Goal: Task Accomplishment & Management: Use online tool/utility

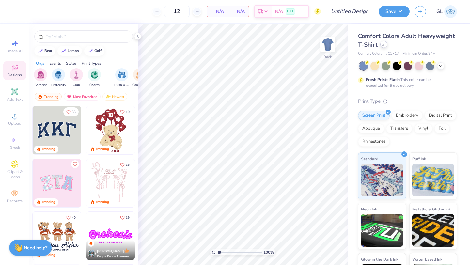
click at [381, 43] on div at bounding box center [383, 44] width 7 height 7
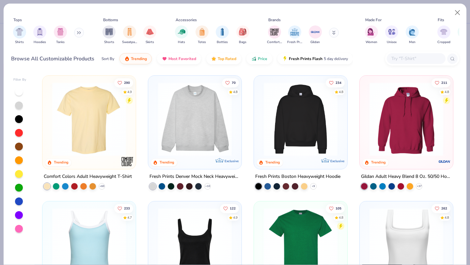
click at [404, 60] on input "text" at bounding box center [416, 59] width 50 height 8
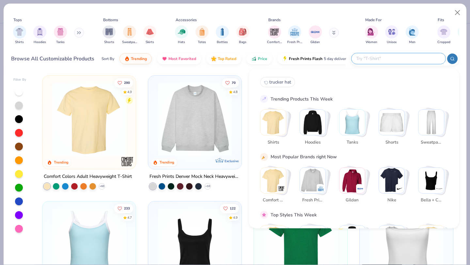
paste input "RF498"
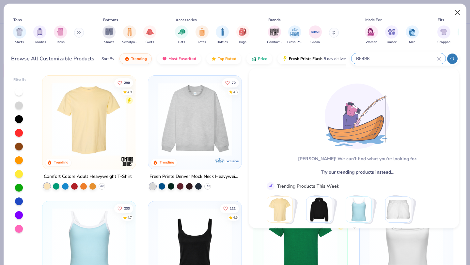
type input "RF498"
click at [457, 13] on button "Close" at bounding box center [457, 13] width 12 height 12
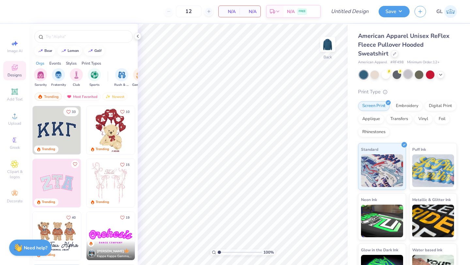
click at [406, 74] on div at bounding box center [408, 74] width 8 height 8
click at [440, 74] on icon at bounding box center [440, 73] width 5 height 5
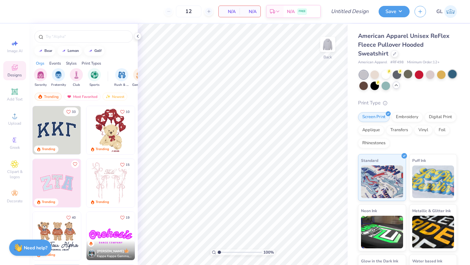
click at [452, 74] on div at bounding box center [452, 74] width 8 height 8
click at [15, 119] on circle at bounding box center [15, 118] width 4 height 4
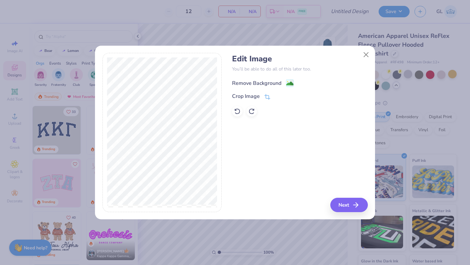
click at [260, 83] on div "Remove Background" at bounding box center [256, 83] width 49 height 8
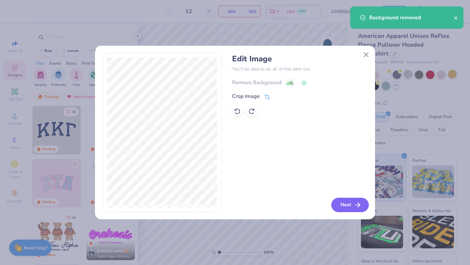
click at [351, 206] on button "Next" at bounding box center [350, 205] width 38 height 14
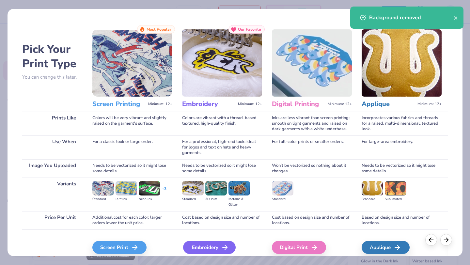
click at [203, 250] on div "Embroidery" at bounding box center [209, 247] width 53 height 13
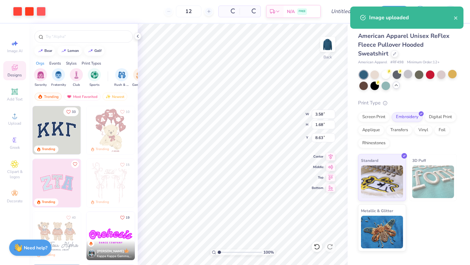
type input "3.58"
type input "1.68"
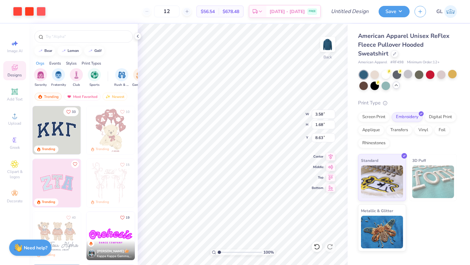
type input "2.52"
click at [405, 71] on div at bounding box center [408, 74] width 8 height 8
type input "3.19"
type input "1.49"
type input "2.25"
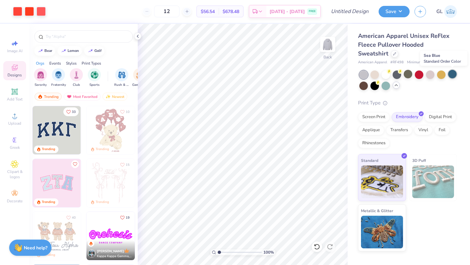
click at [452, 72] on div at bounding box center [452, 74] width 8 height 8
click at [440, 74] on div at bounding box center [441, 74] width 8 height 8
click at [404, 75] on div at bounding box center [408, 74] width 8 height 8
click at [384, 87] on div at bounding box center [385, 85] width 8 height 8
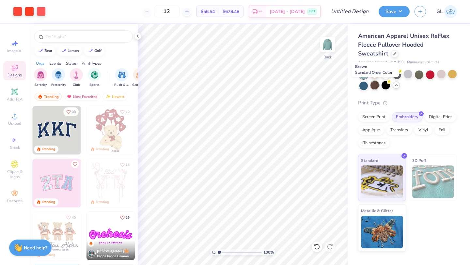
click at [374, 86] on div at bounding box center [374, 85] width 8 height 8
click at [364, 86] on div at bounding box center [363, 85] width 8 height 8
click at [374, 71] on div at bounding box center [374, 74] width 8 height 8
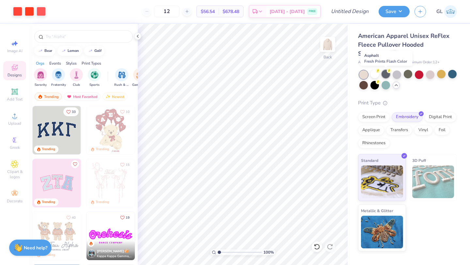
click at [386, 74] on div at bounding box center [385, 74] width 8 height 8
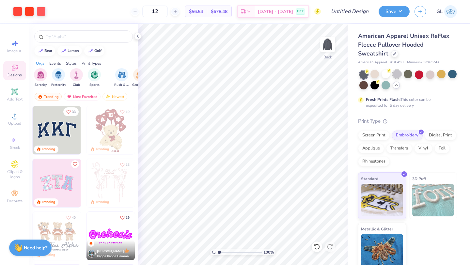
click at [398, 74] on div at bounding box center [397, 74] width 8 height 8
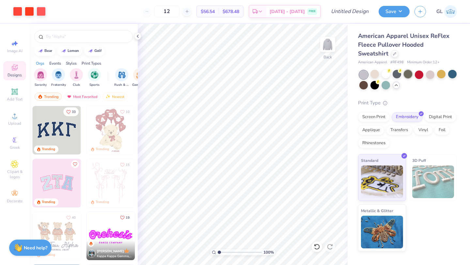
click at [408, 74] on div at bounding box center [408, 74] width 8 height 8
click at [420, 74] on div at bounding box center [419, 74] width 8 height 8
click at [431, 74] on div at bounding box center [430, 74] width 8 height 8
click at [430, 74] on div at bounding box center [430, 74] width 8 height 8
click at [444, 76] on div at bounding box center [441, 74] width 8 height 8
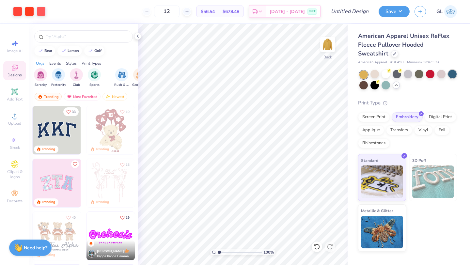
click at [452, 76] on div at bounding box center [452, 74] width 8 height 8
click at [396, 75] on div at bounding box center [397, 74] width 8 height 8
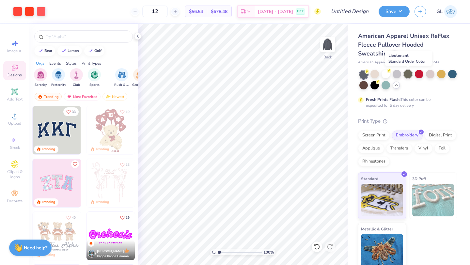
click at [408, 76] on div at bounding box center [408, 74] width 8 height 8
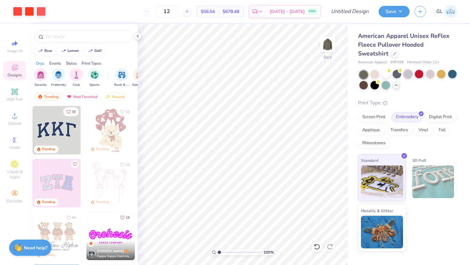
click at [404, 76] on div at bounding box center [408, 74] width 8 height 8
click at [11, 116] on icon at bounding box center [15, 116] width 8 height 8
click at [15, 101] on span "Add Text" at bounding box center [15, 99] width 16 height 5
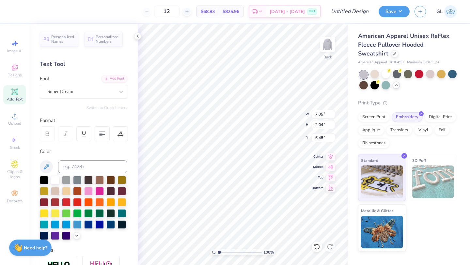
scroll to position [0, 0]
type textarea "CABOT"
click at [81, 93] on div "Super Dream" at bounding box center [81, 91] width 69 height 10
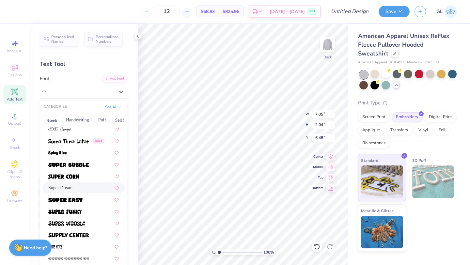
scroll to position [3220, 0]
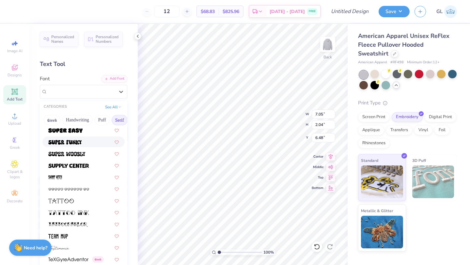
click at [117, 119] on button "Serif" at bounding box center [120, 120] width 16 height 10
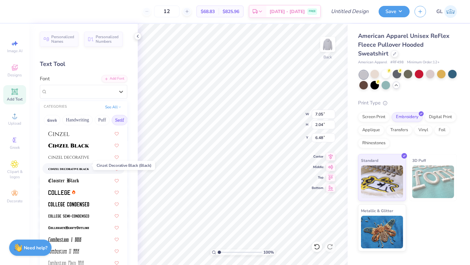
scroll to position [169, 0]
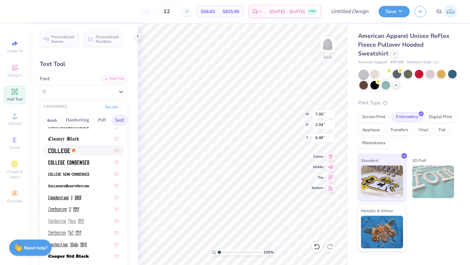
click at [66, 151] on img at bounding box center [59, 150] width 22 height 5
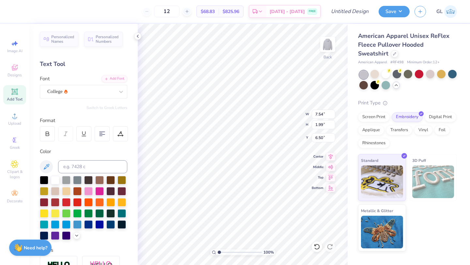
type input "3.79"
type input "1.00"
type input "4.26"
type input "3.29"
type input "0.87"
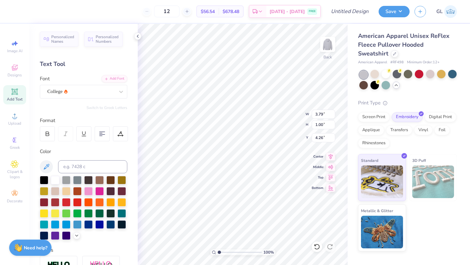
type input "4.39"
type input "4.15"
type input "4.14"
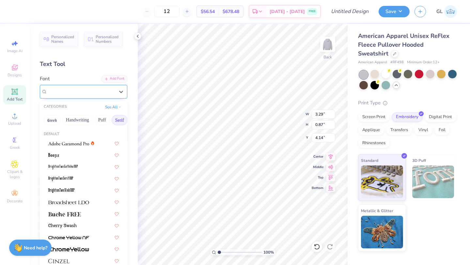
click at [99, 97] on div "College" at bounding box center [83, 92] width 87 height 14
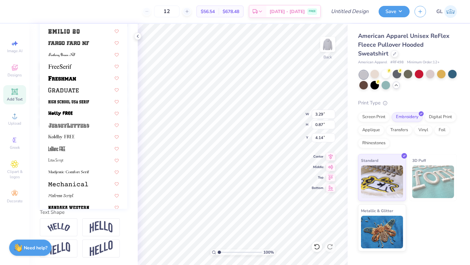
scroll to position [500, 0]
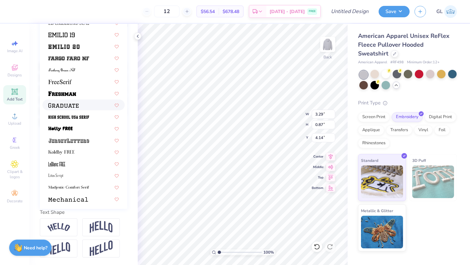
click at [77, 107] on img at bounding box center [63, 105] width 30 height 5
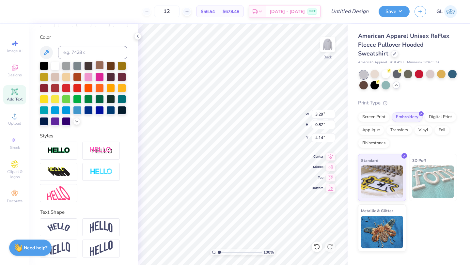
type input "3.90"
type input "0.95"
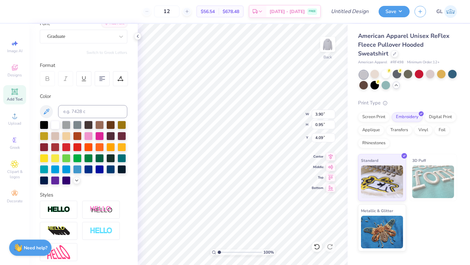
scroll to position [0, 0]
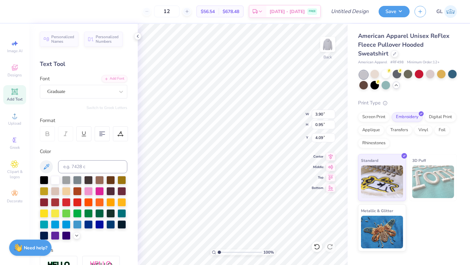
type input "4.08"
click at [86, 90] on div "Graduate" at bounding box center [81, 91] width 69 height 10
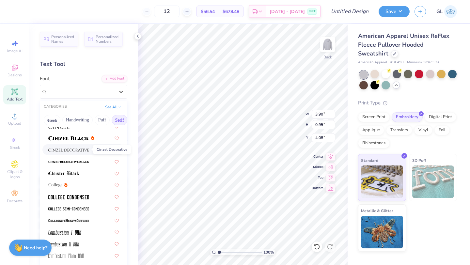
scroll to position [135, 0]
click at [61, 183] on span "College" at bounding box center [55, 184] width 14 height 7
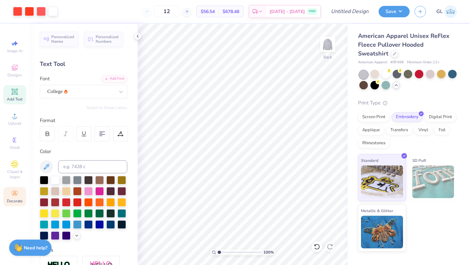
click at [14, 195] on icon at bounding box center [15, 194] width 8 height 8
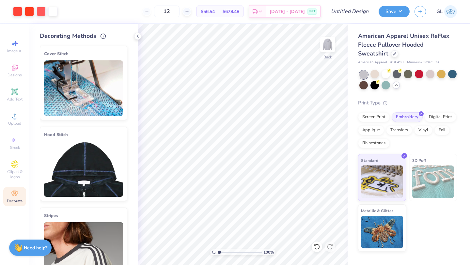
scroll to position [67, 0]
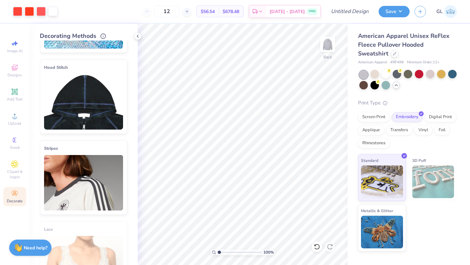
click at [88, 85] on img at bounding box center [83, 101] width 79 height 55
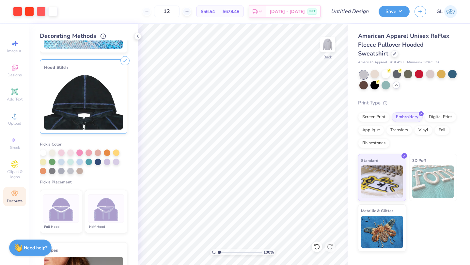
click at [102, 200] on img at bounding box center [106, 208] width 24 height 24
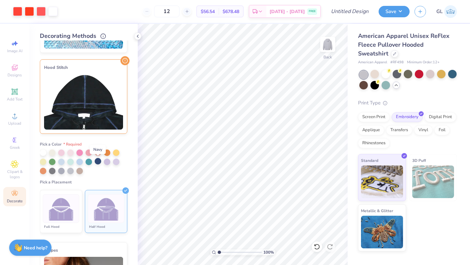
click at [98, 161] on div at bounding box center [98, 161] width 7 height 7
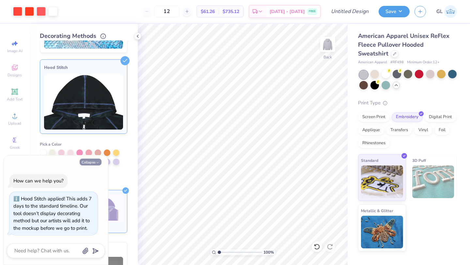
click at [96, 162] on icon "button" at bounding box center [98, 163] width 4 height 4
type textarea "x"
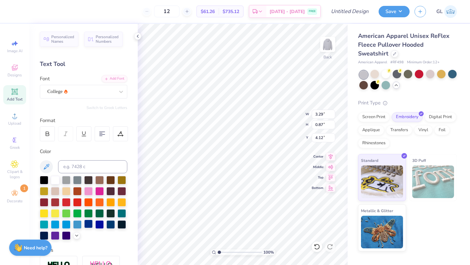
click at [89, 224] on div at bounding box center [88, 224] width 8 height 8
click at [121, 223] on div at bounding box center [121, 224] width 8 height 8
click at [114, 222] on div at bounding box center [110, 224] width 8 height 8
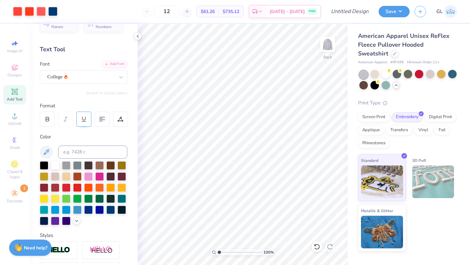
scroll to position [0, 0]
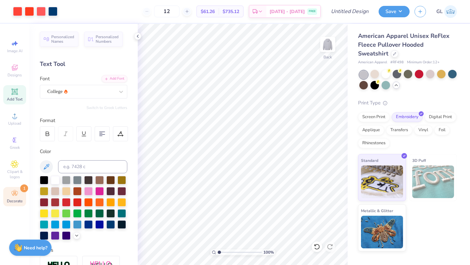
click at [15, 199] on span "Decorate" at bounding box center [15, 200] width 16 height 5
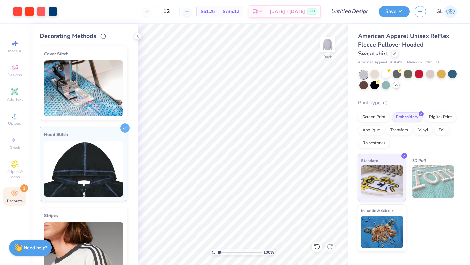
click at [80, 153] on img at bounding box center [83, 168] width 79 height 55
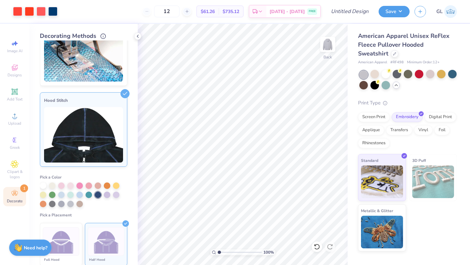
scroll to position [38, 0]
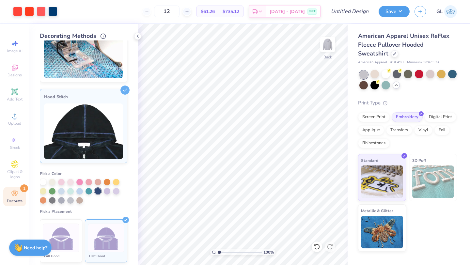
click at [114, 207] on div "Pick a Color Pick a Placement Full Hood Half Hood" at bounding box center [83, 215] width 87 height 99
click at [456, 72] on div at bounding box center [452, 74] width 8 height 8
click at [409, 73] on div at bounding box center [408, 74] width 8 height 8
click at [428, 76] on div at bounding box center [430, 74] width 8 height 8
click at [398, 74] on div at bounding box center [397, 74] width 8 height 8
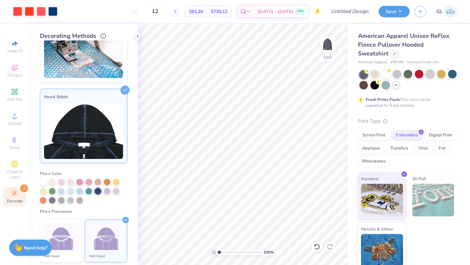
click at [430, 75] on div at bounding box center [430, 74] width 8 height 8
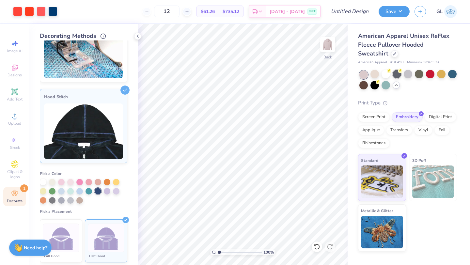
click at [394, 75] on div at bounding box center [397, 74] width 8 height 8
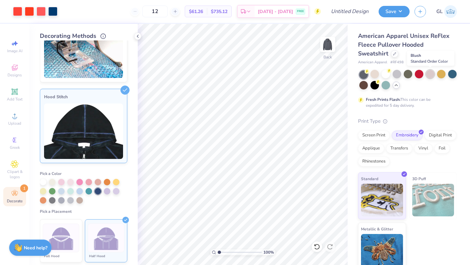
click at [431, 76] on div at bounding box center [430, 74] width 8 height 8
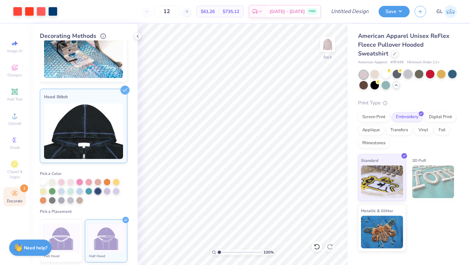
click at [405, 78] on div at bounding box center [408, 74] width 8 height 8
click at [50, 200] on div at bounding box center [52, 199] width 7 height 7
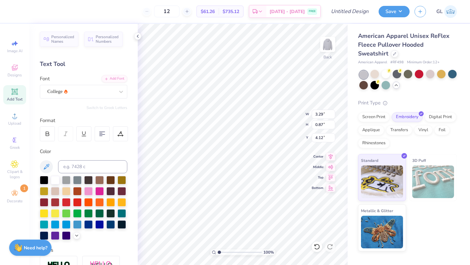
scroll to position [0, 0]
click at [73, 182] on div at bounding box center [77, 179] width 8 height 8
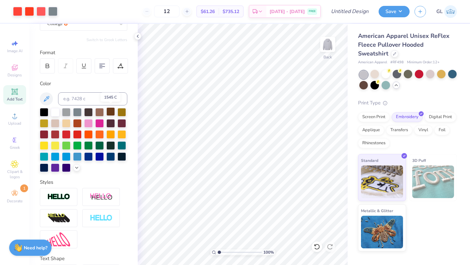
scroll to position [70, 0]
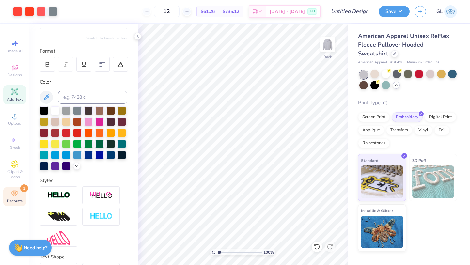
click at [15, 191] on circle at bounding box center [15, 192] width 4 height 4
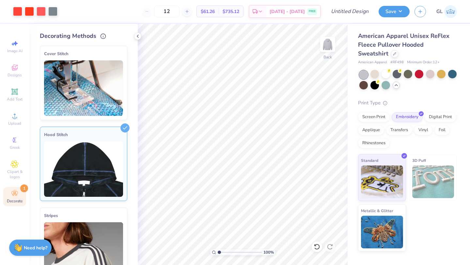
scroll to position [49, 0]
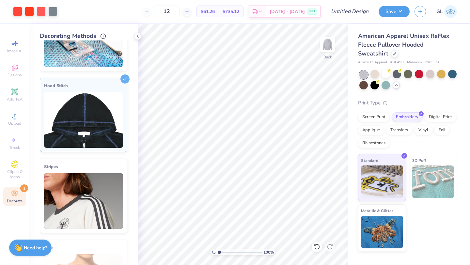
click at [65, 147] on div "Hood Stitch" at bounding box center [83, 115] width 87 height 74
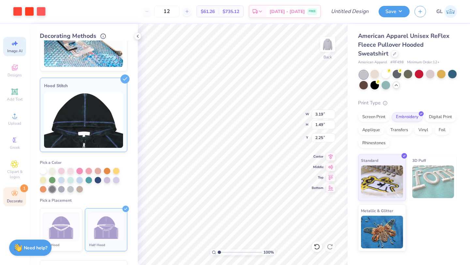
click at [17, 49] on span "Image AI" at bounding box center [14, 50] width 15 height 5
select select "4"
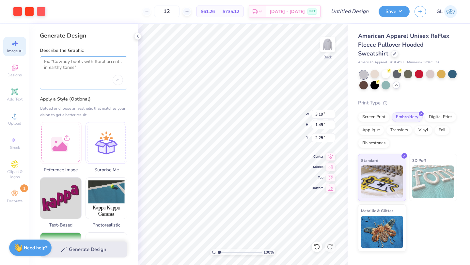
click at [81, 73] on textarea at bounding box center [83, 67] width 79 height 16
click at [66, 130] on div at bounding box center [61, 142] width 42 height 42
click at [68, 63] on textarea at bounding box center [83, 67] width 79 height 16
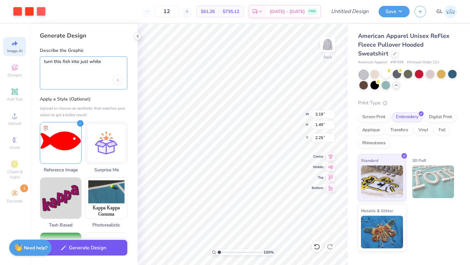
type textarea "turn this fish into just white"
click at [93, 255] on div "Generate Design" at bounding box center [83, 250] width 108 height 32
click at [92, 250] on button "Generate Design" at bounding box center [83, 248] width 87 height 16
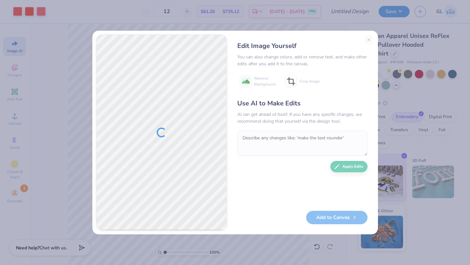
click at [166, 151] on div at bounding box center [162, 132] width 130 height 195
click at [154, 101] on div at bounding box center [162, 132] width 130 height 195
click at [282, 143] on textarea at bounding box center [302, 143] width 130 height 25
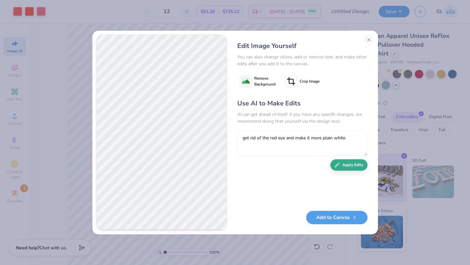
type textarea "get rid of the red eye and make it more plain white"
click at [341, 166] on button "Apply Edits" at bounding box center [348, 164] width 37 height 11
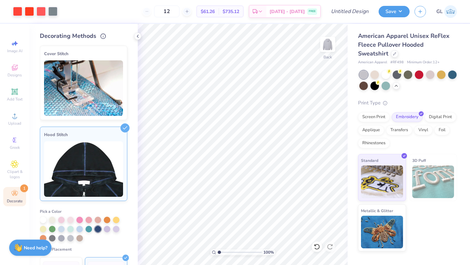
scroll to position [44, 0]
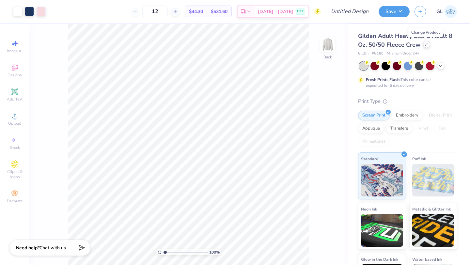
click at [426, 44] on icon at bounding box center [426, 44] width 3 height 3
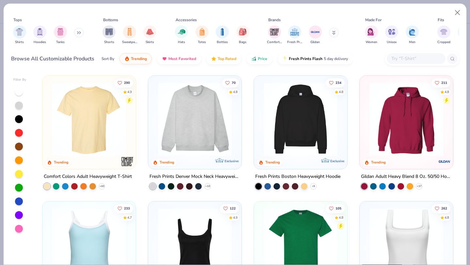
click at [402, 56] on input "text" at bounding box center [416, 59] width 50 height 8
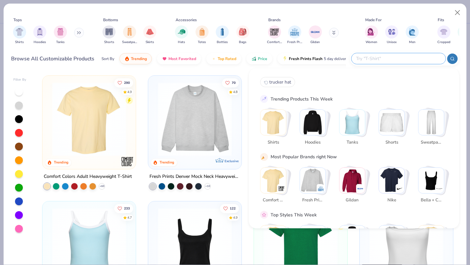
paste input "RF498"
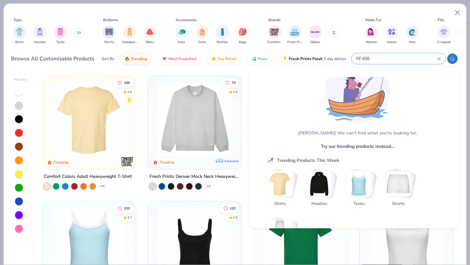
scroll to position [34, 0]
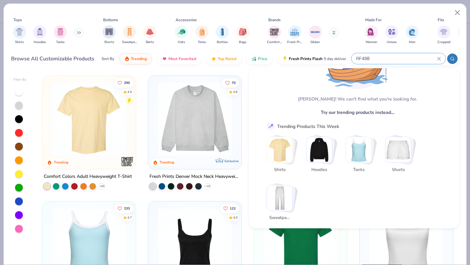
type input "RF498"
click at [321, 150] on img "Stack Card Button Hoodies" at bounding box center [318, 149] width 25 height 25
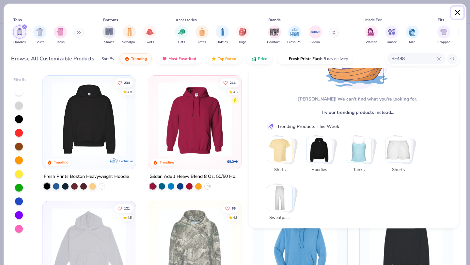
click at [458, 14] on button "Close" at bounding box center [457, 13] width 12 height 12
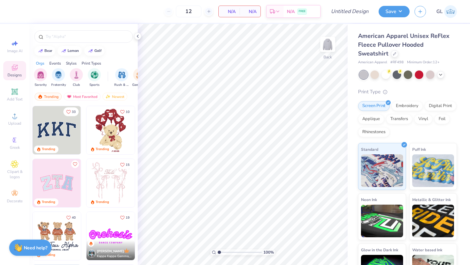
click at [53, 139] on img at bounding box center [57, 130] width 48 height 48
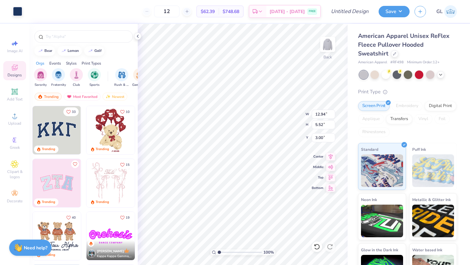
type input "13.17"
type input "5.78"
type input "3.00"
click at [277, 115] on div "100 % Back W 12.94 12.94 " H 5.52 5.52 " Y 3.11 3.11 " Center Middle Top Bottom" at bounding box center [243, 144] width 210 height 241
type input "13.17"
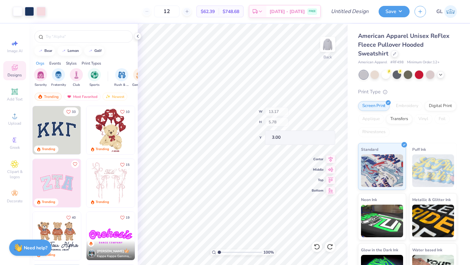
type input "5.78"
type input "3.00"
click at [277, 115] on div "100 % Back W 13.17 H 5.78 Y 3.00 Center Middle Top Bottom" at bounding box center [243, 144] width 210 height 241
click at [286, 114] on div "100 % Back W 12.94 12.94 " H 5.52 5.52 " Y 3.11 3.11 " Center Middle Top Bottom" at bounding box center [243, 144] width 210 height 241
type input "12.83"
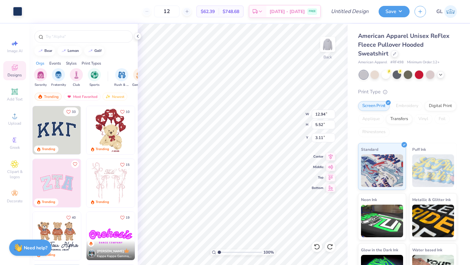
type input "5.36"
type input "3.00"
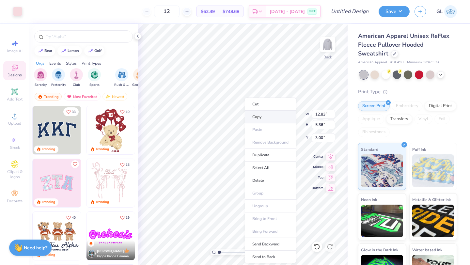
type input "13.17"
type input "5.78"
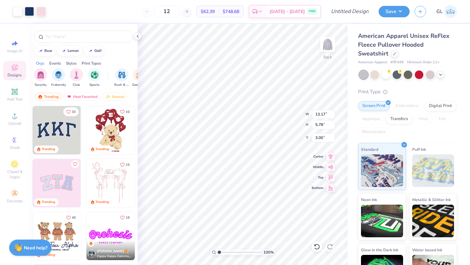
type input "7.81"
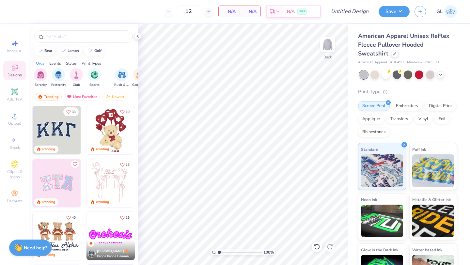
click at [60, 132] on div at bounding box center [8, 130] width 145 height 48
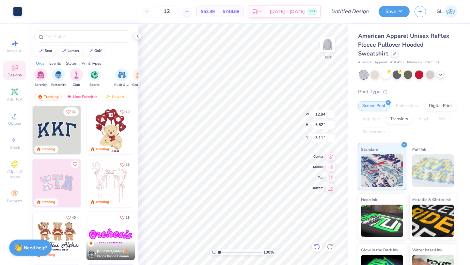
click at [316, 247] on icon at bounding box center [317, 246] width 7 height 7
click at [36, 250] on div "Need help? Chat with us." at bounding box center [30, 247] width 42 height 16
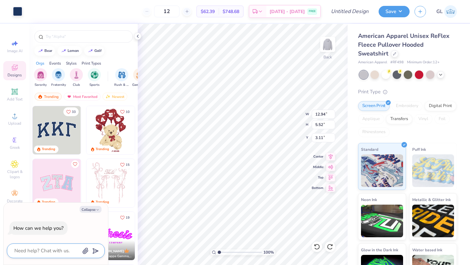
click at [36, 252] on textarea at bounding box center [47, 250] width 66 height 9
type textarea "W"
type textarea "x"
type textarea "Wo"
type textarea "x"
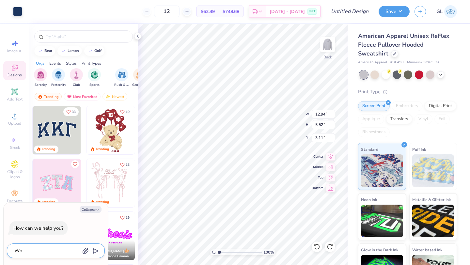
type textarea "Won"
type textarea "x"
type textarea "Wont"
type textarea "x"
type textarea "Wont"
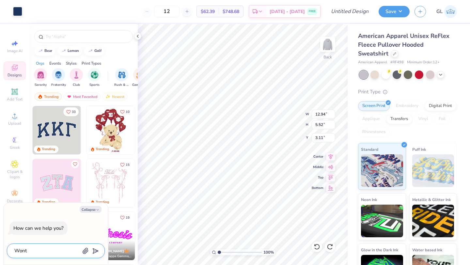
type textarea "x"
type textarea "Wont l"
type textarea "x"
type textarea "Wont le"
type textarea "x"
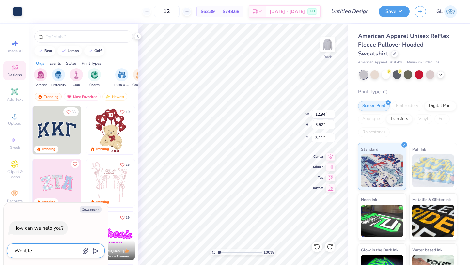
type textarea "Wont let"
type textarea "x"
type textarea "Wont let"
type textarea "x"
type textarea "Wont let m"
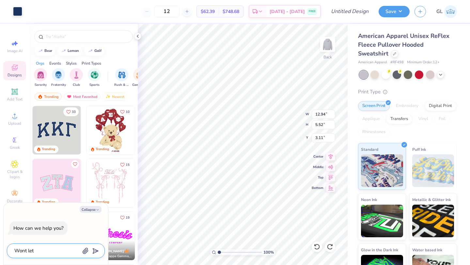
type textarea "x"
type textarea "Wont let me"
type textarea "x"
type textarea "Wont let me"
type textarea "x"
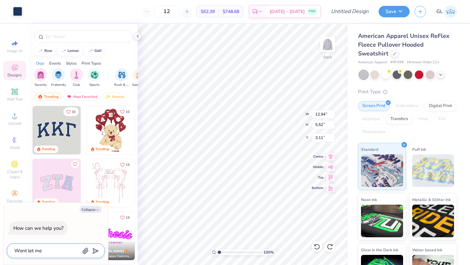
type textarea "Wont let me e"
type textarea "x"
type textarea "Wont let me ed"
type textarea "x"
type textarea "Wont let me edi"
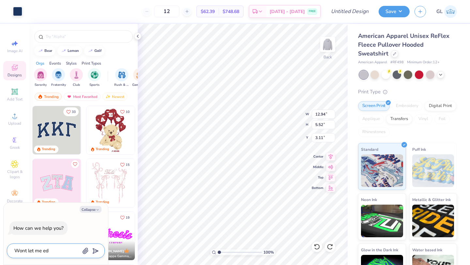
type textarea "x"
type textarea "Wont let me edit"
type textarea "x"
type textarea "Wont let me edit"
type textarea "x"
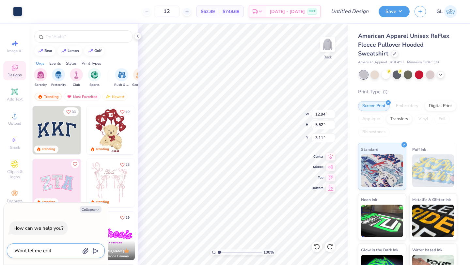
type textarea "Wont let me edit t"
type textarea "x"
type textarea "Wont let me edit th"
type textarea "x"
type textarea "Wont let me edit the"
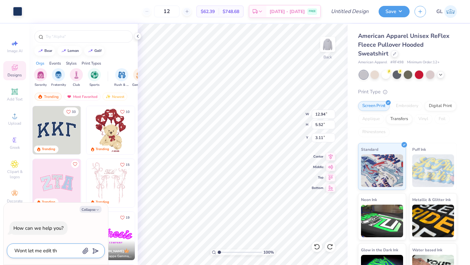
type textarea "x"
type textarea "Wont let me edit the"
type textarea "x"
type textarea "Wont let me edit the t"
type textarea "x"
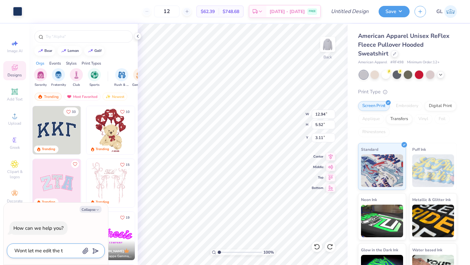
type textarea "Wont let me edit the te"
type textarea "x"
type textarea "Wont let me edit the tex"
type textarea "x"
type textarea "Wont let me edit the text"
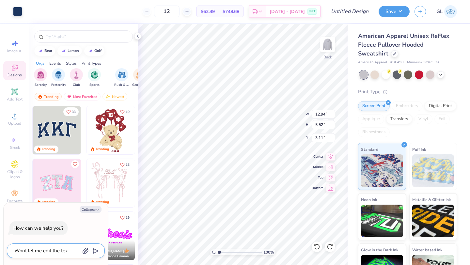
type textarea "x"
type textarea "Wont let me edit the text"
type textarea "x"
type textarea "Wont let me edit the text"
type textarea "x"
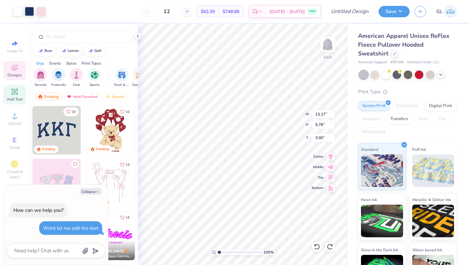
click at [14, 96] on div "Add Text" at bounding box center [14, 94] width 23 height 19
type textarea "x"
type input "7.05"
type input "2.04"
type input "6.48"
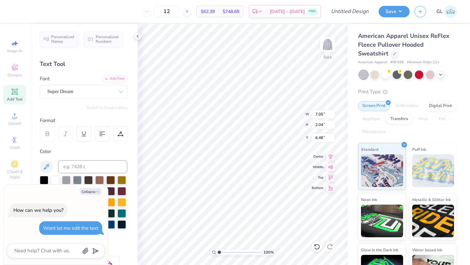
type textarea "x"
type textarea "TEX\T"
type textarea "x"
type textarea "TEXT"
type textarea "x"
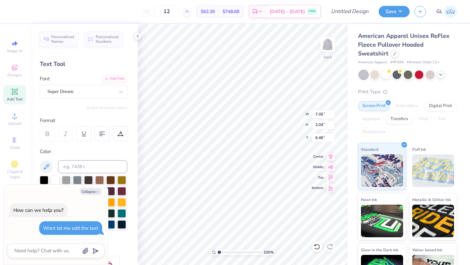
type textarea "TET"
type textarea "x"
type textarea "TT"
type textarea "x"
type textarea "T"
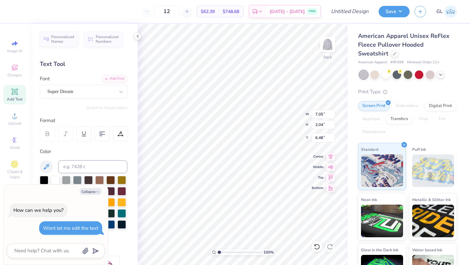
type textarea "x"
type input "12.94"
type input "5.52"
type input "3.11"
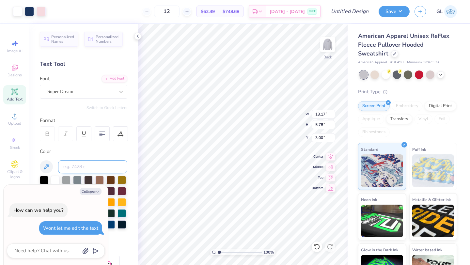
click at [80, 168] on input at bounding box center [92, 166] width 69 height 13
click at [80, 160] on input at bounding box center [92, 166] width 69 height 13
click at [70, 66] on div "Text Tool" at bounding box center [83, 64] width 87 height 9
click at [93, 192] on button "Collapse" at bounding box center [91, 191] width 22 height 7
type textarea "x"
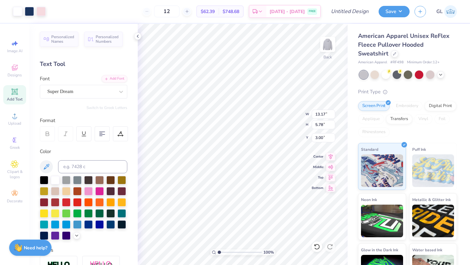
type input "6.90"
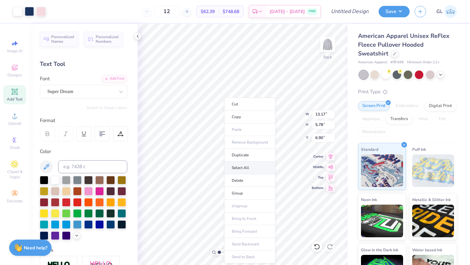
click at [241, 167] on li "Select All" at bounding box center [249, 168] width 51 height 13
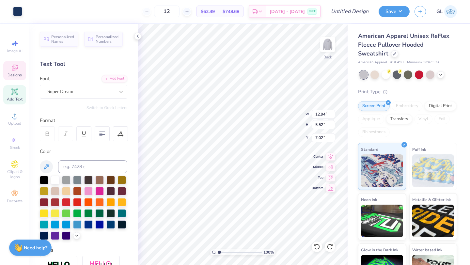
type input "3.11"
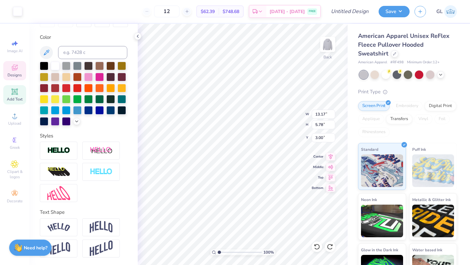
type input "12.94"
type input "5.52"
type input "8.50"
type input "8.91"
type input "3.80"
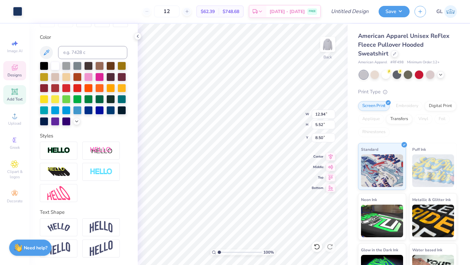
type input "10.22"
type input "13.97"
type input "5.96"
type input "8.06"
type input "8.91"
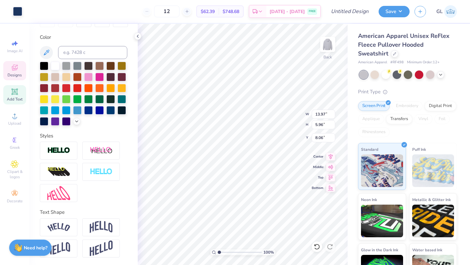
type input "3.80"
type input "10.22"
type input "12.94"
type input "5.52"
type input "3.11"
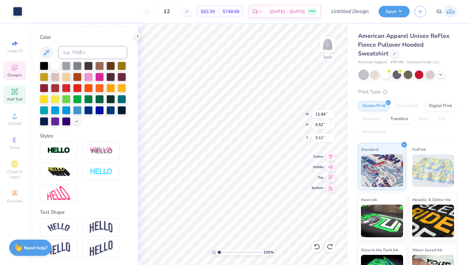
type input "13.17"
type input "5.78"
type input "5.58"
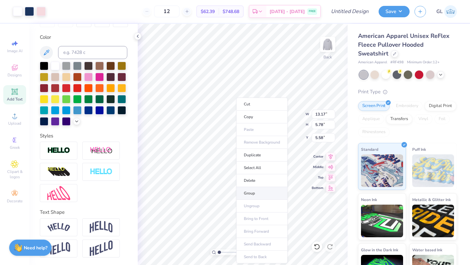
click at [254, 191] on li "Group" at bounding box center [261, 193] width 51 height 13
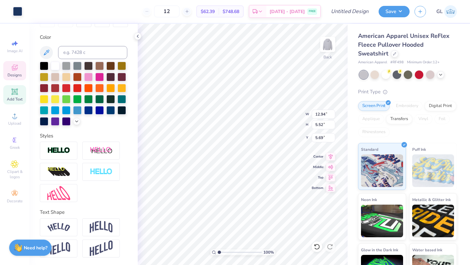
type input "13.17"
type input "5.78"
type input "5.58"
type input "3.39"
click at [36, 253] on div "Need help? Chat with us." at bounding box center [30, 247] width 42 height 16
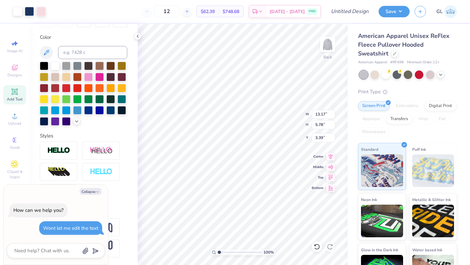
type textarea "x"
type input "3.40"
type textarea "x"
type input "3.46"
click at [91, 193] on button "Collapse" at bounding box center [91, 191] width 22 height 7
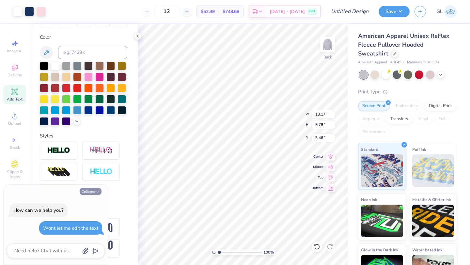
type textarea "x"
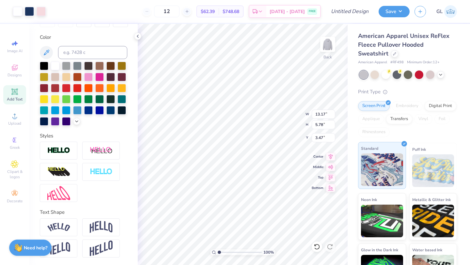
click at [382, 155] on img at bounding box center [382, 169] width 42 height 33
click at [95, 150] on img at bounding box center [101, 151] width 23 height 8
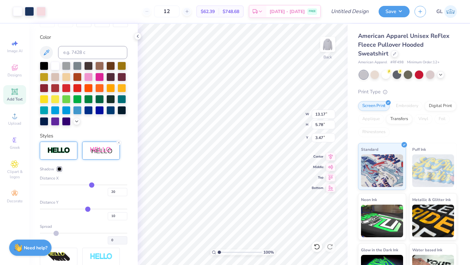
click at [71, 146] on div at bounding box center [59, 151] width 38 height 18
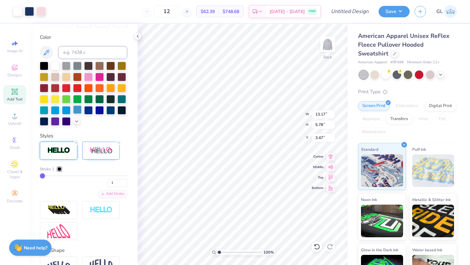
click at [80, 112] on div at bounding box center [77, 109] width 8 height 8
type input "3.42"
type input "12.83"
type input "5.36"
type input "1.78"
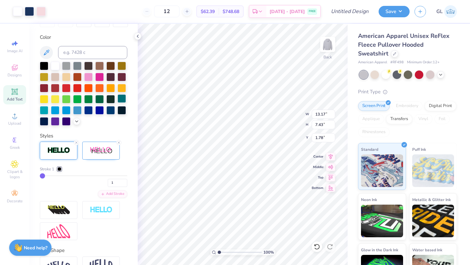
type input "5.78"
type input "3.42"
click at [14, 50] on span "Image AI" at bounding box center [14, 50] width 15 height 5
select select "4"
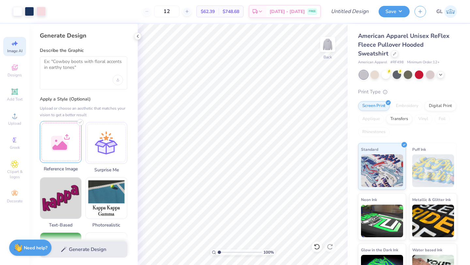
click at [57, 140] on div at bounding box center [61, 142] width 42 height 42
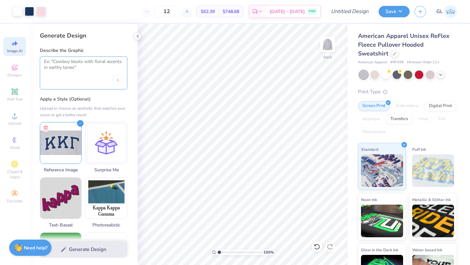
click at [83, 64] on textarea at bounding box center [83, 67] width 79 height 16
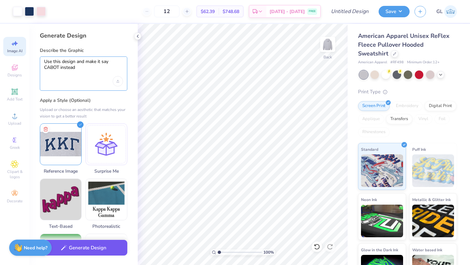
type textarea "Use this design and make it say CABOT instead"
click at [91, 251] on button "Generate Design" at bounding box center [83, 248] width 87 height 16
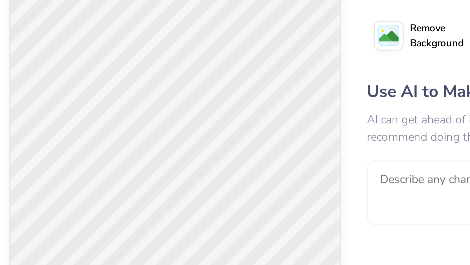
click at [250, 136] on textarea at bounding box center [302, 143] width 130 height 25
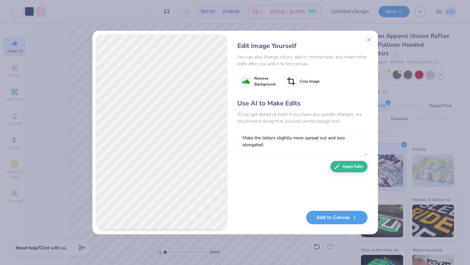
click at [263, 145] on textarea "Make the letters slightly more spread out and less elongated." at bounding box center [302, 143] width 130 height 25
click at [292, 137] on textarea "Make the letters slightly more spread out and less elongated/tall." at bounding box center [302, 143] width 130 height 25
click at [285, 148] on textarea "Make the letters slightly more spread out and less elongated/tall." at bounding box center [302, 143] width 130 height 25
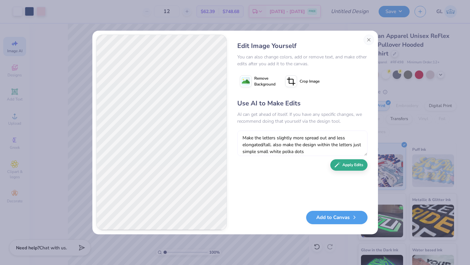
type textarea "Make the letters slightly more spread out and less elongated/tall. also make th…"
click at [344, 163] on button "Apply Edits" at bounding box center [348, 164] width 37 height 11
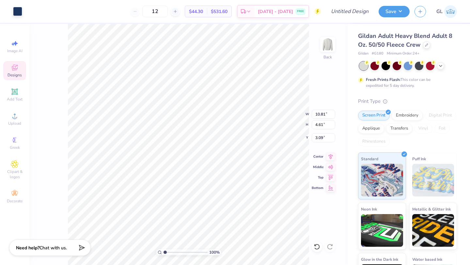
type input "10.72"
type input "4.48"
type input "3.12"
type input "10.81"
type input "4.61"
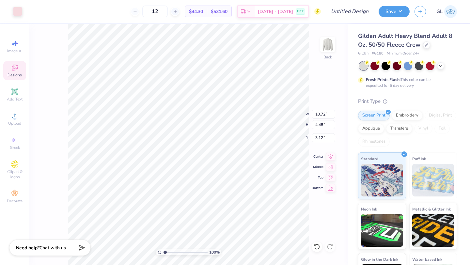
type input "3.09"
type input "11.00"
type input "4.83"
type input "3.00"
type input "7.50"
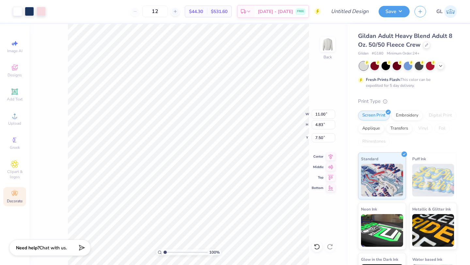
click at [14, 194] on icon at bounding box center [14, 193] width 6 height 5
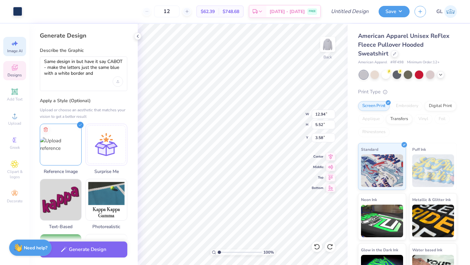
select select "4"
type textarea "Same design in but have it say CABOT - make the letters just the same blue with…"
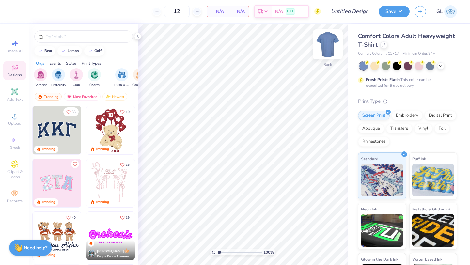
click at [321, 43] on img at bounding box center [328, 44] width 26 height 26
click at [333, 47] on img at bounding box center [328, 44] width 26 height 26
click at [333, 47] on img at bounding box center [327, 44] width 13 height 13
click at [12, 44] on icon at bounding box center [12, 43] width 3 height 3
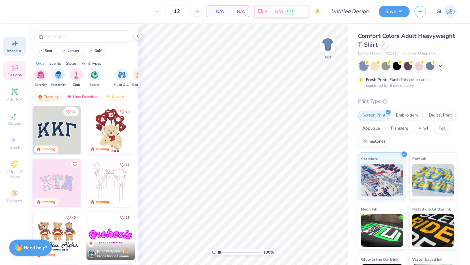
select select "4"
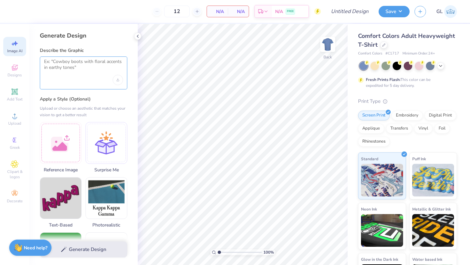
click at [73, 67] on textarea at bounding box center [83, 67] width 79 height 16
click at [440, 66] on icon at bounding box center [440, 65] width 5 height 5
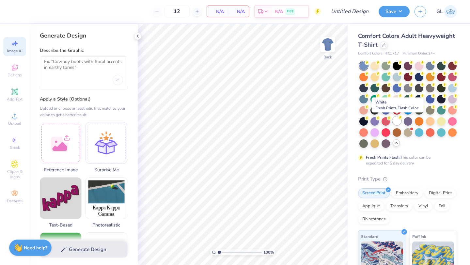
click at [399, 119] on icon at bounding box center [400, 117] width 5 height 5
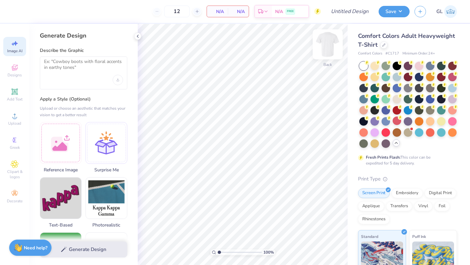
click at [332, 40] on img at bounding box center [328, 44] width 26 height 26
click at [58, 147] on div at bounding box center [61, 142] width 42 height 42
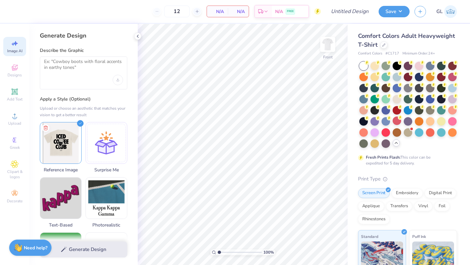
click at [85, 76] on div at bounding box center [83, 72] width 87 height 33
click at [75, 68] on textarea at bounding box center [83, 67] width 79 height 16
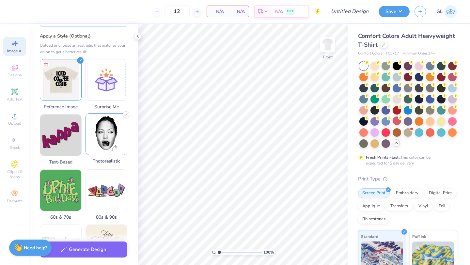
scroll to position [100, 0]
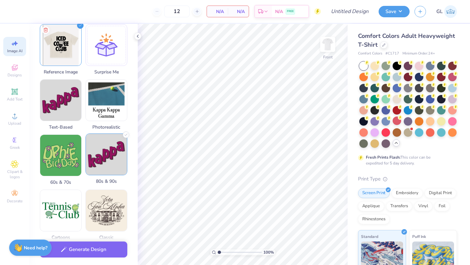
type textarea "use the idea of this design but instead, have CURRIER HOUSE written under a des…"
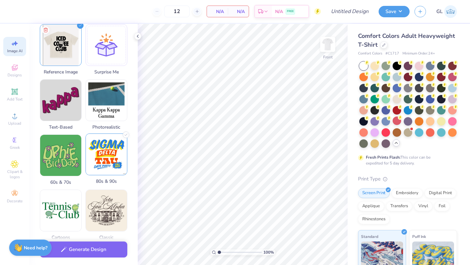
click at [110, 164] on img at bounding box center [106, 154] width 41 height 41
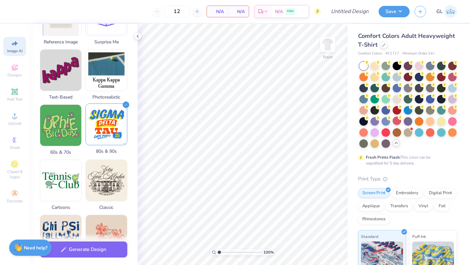
scroll to position [131, 0]
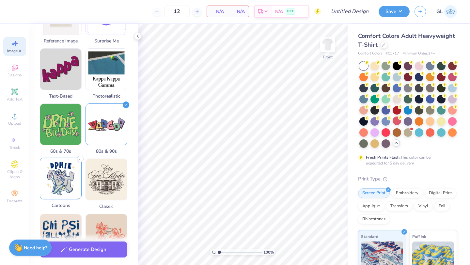
click at [60, 188] on img at bounding box center [60, 178] width 41 height 41
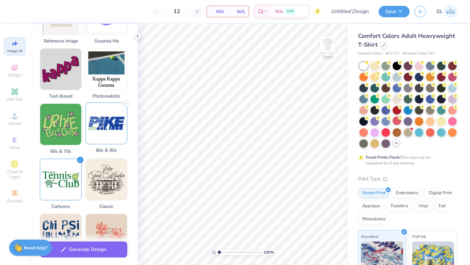
click at [100, 126] on img at bounding box center [106, 123] width 41 height 41
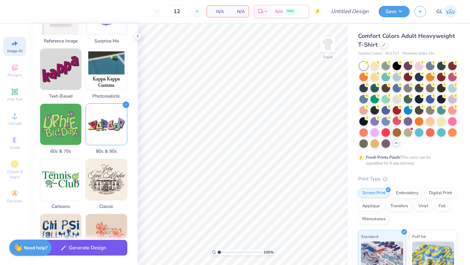
click at [96, 251] on button "Generate Design" at bounding box center [83, 248] width 87 height 16
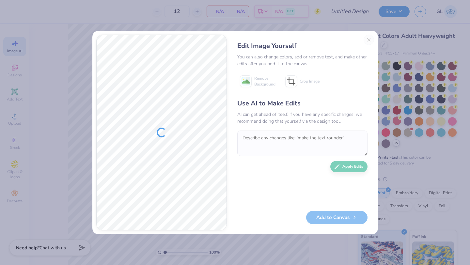
click at [203, 112] on div at bounding box center [162, 132] width 130 height 195
click at [181, 88] on div at bounding box center [162, 132] width 130 height 195
click at [371, 36] on div "Edit Image Yourself You can also change colors, add or remove text, and make ot…" at bounding box center [302, 133] width 143 height 196
click at [367, 39] on div "Edit Image Yourself You can also change colors, add or remove text, and make ot…" at bounding box center [302, 133] width 143 height 196
click at [263, 165] on div "Use AI to Make Edits AI can get ahead of itself. If you have any specific chang…" at bounding box center [302, 152] width 130 height 106
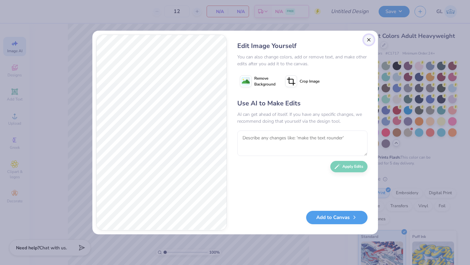
click at [368, 39] on button "Close" at bounding box center [369, 40] width 10 height 10
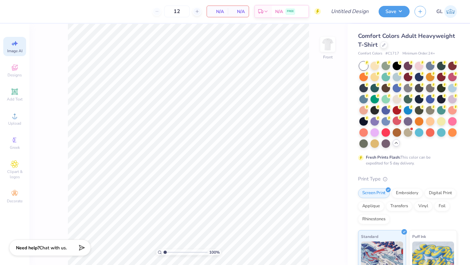
scroll to position [0, 15]
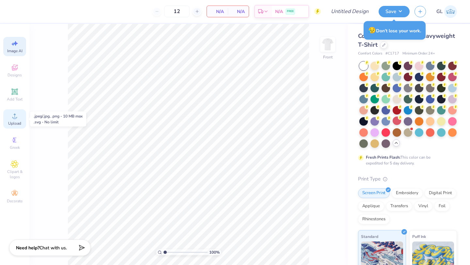
click at [13, 117] on circle at bounding box center [15, 118] width 4 height 4
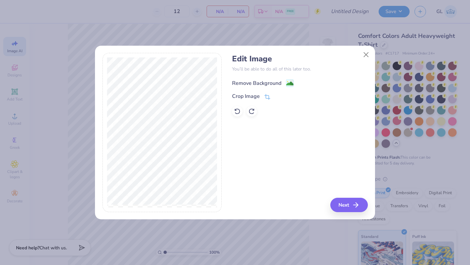
click at [247, 82] on div "Remove Background" at bounding box center [256, 83] width 49 height 8
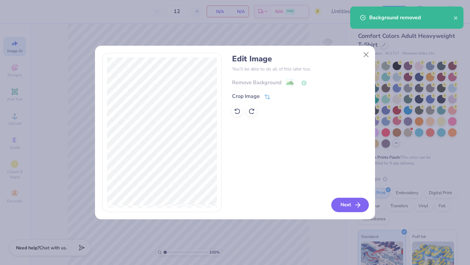
click at [345, 206] on button "Next" at bounding box center [350, 205] width 38 height 14
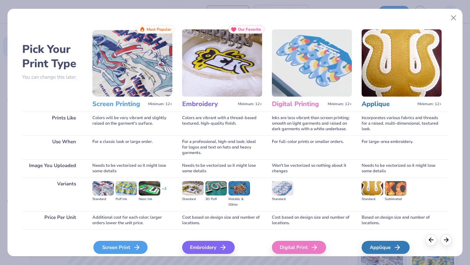
click at [113, 250] on div "Screen Print" at bounding box center [120, 247] width 54 height 13
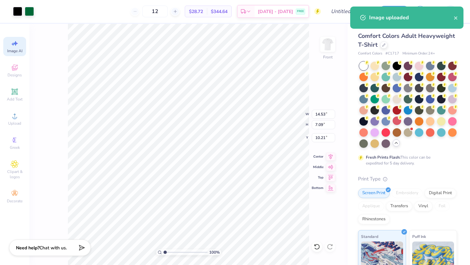
type input "4.79"
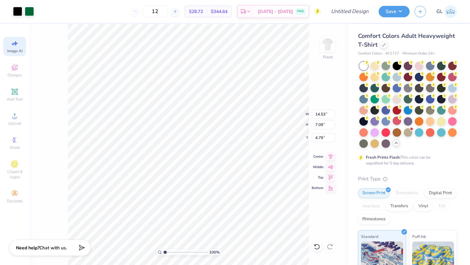
type input "12.62"
type input "6.16"
type input "5.50"
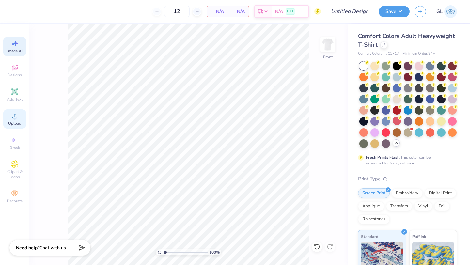
click at [14, 117] on circle at bounding box center [15, 118] width 4 height 4
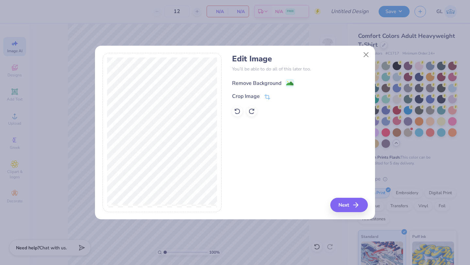
click at [244, 79] on div "Remove Background" at bounding box center [256, 83] width 49 height 8
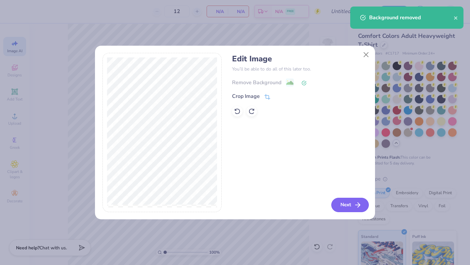
click at [348, 207] on button "Next" at bounding box center [350, 205] width 38 height 14
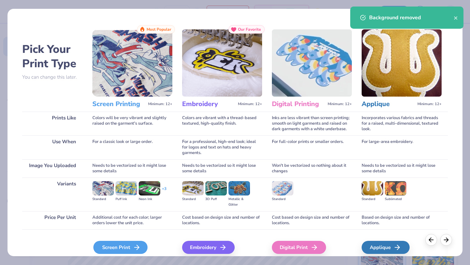
click at [118, 252] on div "Screen Print" at bounding box center [120, 247] width 54 height 13
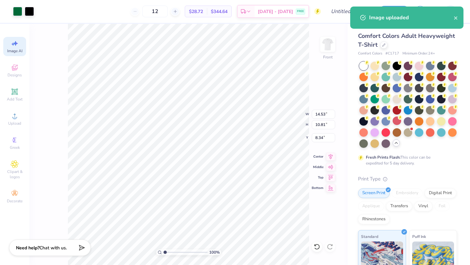
type input "4.80"
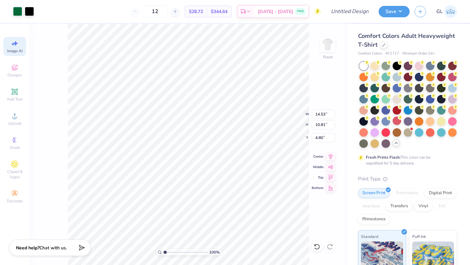
type input "7.65"
type input "5.69"
type input "4.45"
type input "10.25"
type input "7.63"
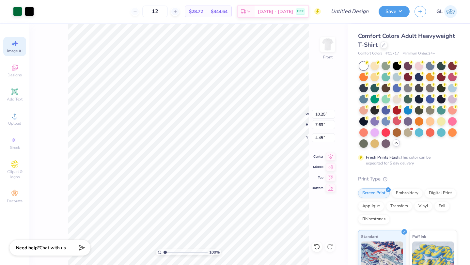
type input "4.44"
type input "11.91"
type input "8.86"
type input "3.75"
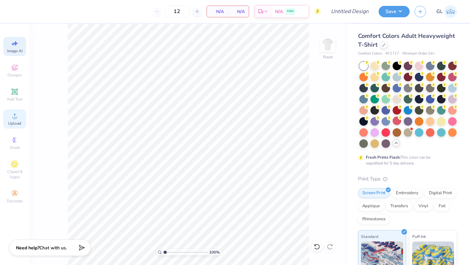
click at [10, 116] on div "Upload" at bounding box center [14, 118] width 23 height 19
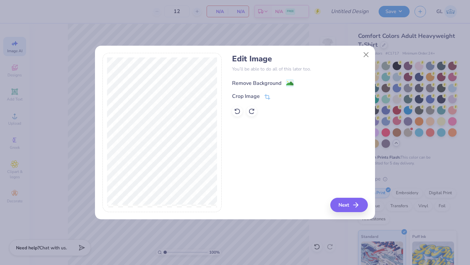
click at [267, 83] on div "Remove Background" at bounding box center [256, 83] width 49 height 8
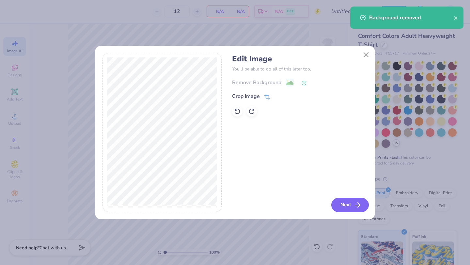
click at [345, 207] on button "Next" at bounding box center [350, 205] width 38 height 14
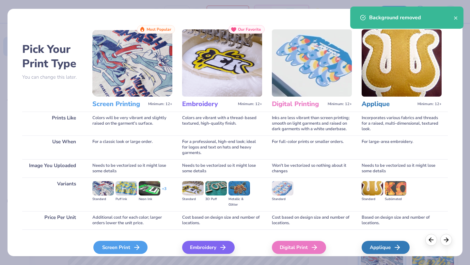
click at [122, 251] on div "Screen Print" at bounding box center [120, 247] width 54 height 13
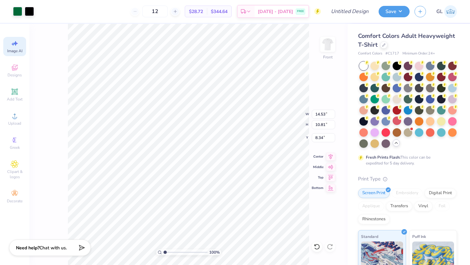
type input "8.71"
type input "6.48"
type input "4.13"
type input "11.83"
type input "8.80"
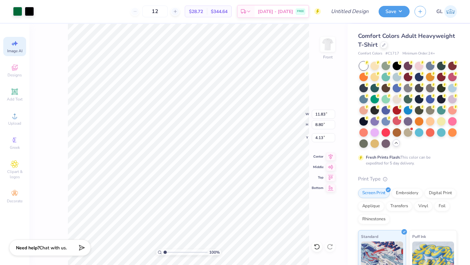
type input "4.19"
click at [325, 46] on img at bounding box center [328, 44] width 26 height 26
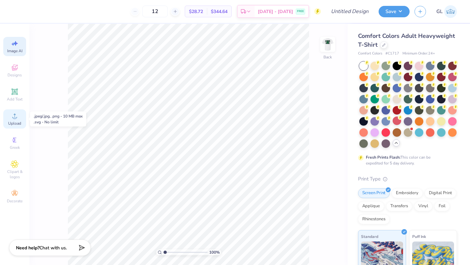
click at [12, 118] on icon at bounding box center [15, 116] width 8 height 8
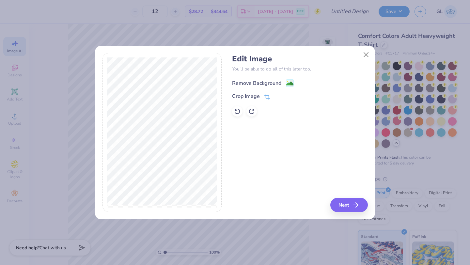
click at [275, 80] on div "Remove Background" at bounding box center [256, 83] width 49 height 8
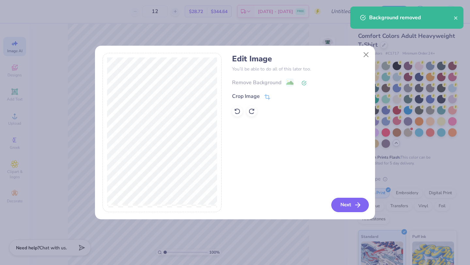
click at [350, 209] on button "Next" at bounding box center [350, 205] width 38 height 14
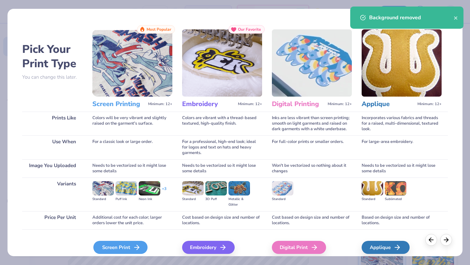
click at [109, 243] on div "Screen Print" at bounding box center [120, 247] width 54 height 13
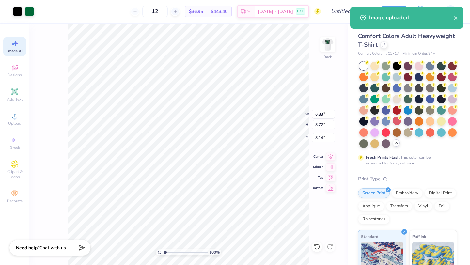
type input "2.37"
type input "3.26"
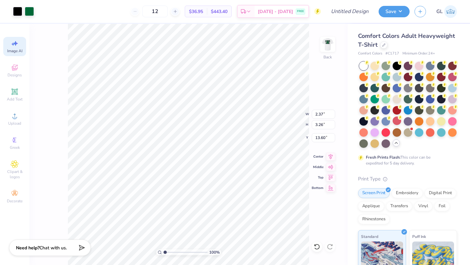
type input "2.34"
type input "1.98"
type input "2.73"
type input "3.00"
click at [328, 41] on img at bounding box center [328, 44] width 26 height 26
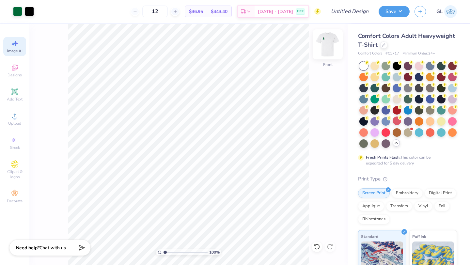
click at [328, 45] on img at bounding box center [328, 44] width 26 height 26
click at [328, 45] on img at bounding box center [327, 44] width 13 height 13
click at [331, 42] on img at bounding box center [328, 44] width 26 height 26
click at [392, 15] on button "Save" at bounding box center [394, 10] width 31 height 11
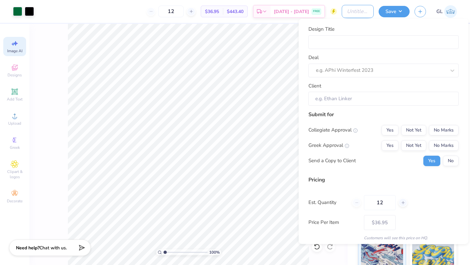
click at [345, 12] on input "Design Title" at bounding box center [358, 11] width 32 height 13
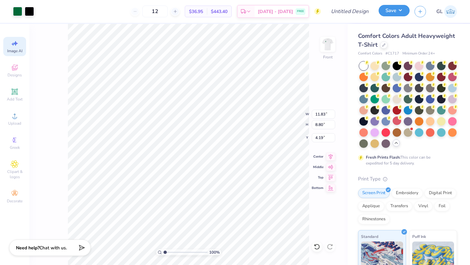
click at [386, 11] on button "Save" at bounding box center [394, 10] width 31 height 11
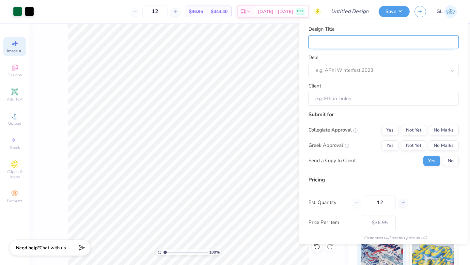
click at [351, 37] on input "Design Title" at bounding box center [383, 42] width 150 height 14
type input "C"
type input "Cu"
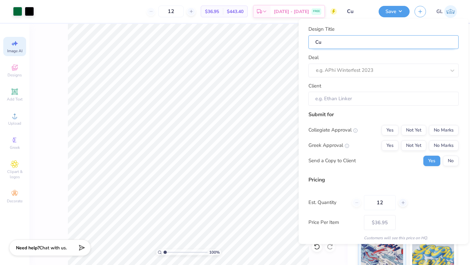
type input "Cur"
type input "Curr"
type input "Curri"
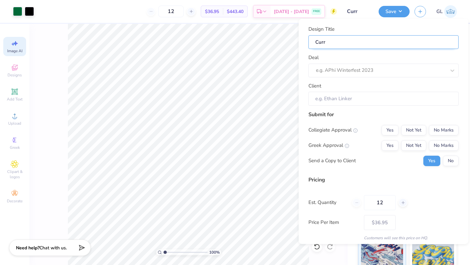
type input "Curri"
type input "Currie"
type input "Currier"
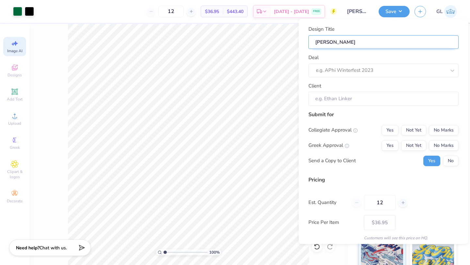
type input "Currier"
type input "Currier H"
type input "Currier Ho"
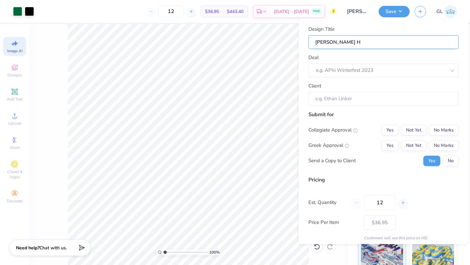
type input "Currier Ho"
type input "Currier Hou"
type input "Currier Hous"
type input "Currier House"
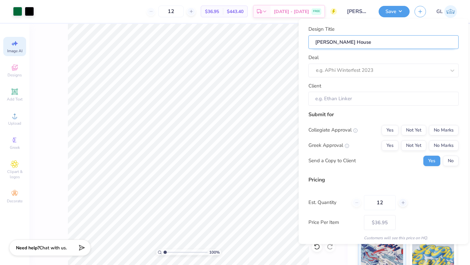
type input "Currier House"
type input "Currier House T"
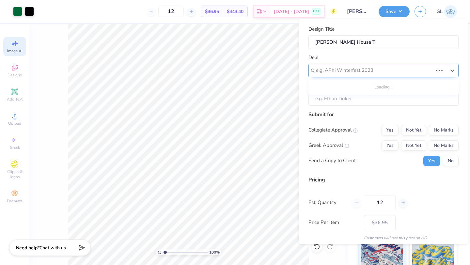
click at [360, 67] on div at bounding box center [374, 70] width 117 height 9
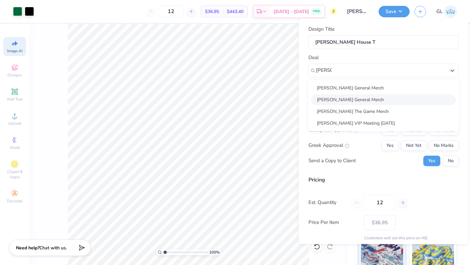
click at [349, 99] on div "Currier General Merch" at bounding box center [383, 99] width 145 height 11
type input "Currier"
type input "Tolu Ademola"
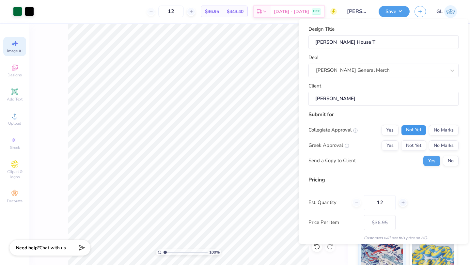
click at [411, 131] on button "Not Yet" at bounding box center [413, 130] width 25 height 10
click at [411, 147] on button "Not Yet" at bounding box center [413, 145] width 25 height 10
click at [452, 161] on button "No" at bounding box center [451, 160] width 16 height 10
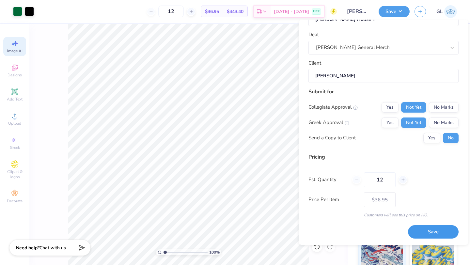
click at [423, 235] on button "Save" at bounding box center [433, 231] width 51 height 13
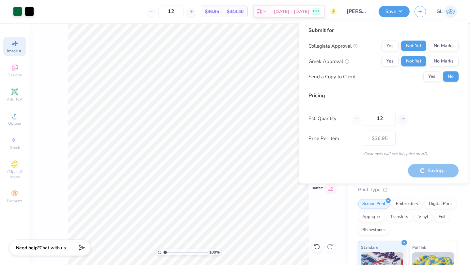
type input "– –"
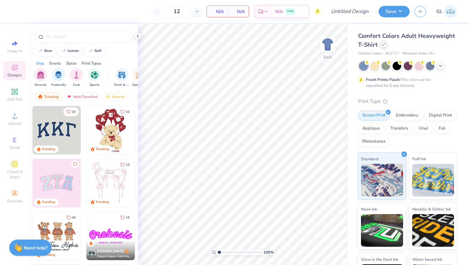
click at [385, 45] on icon at bounding box center [383, 44] width 3 height 3
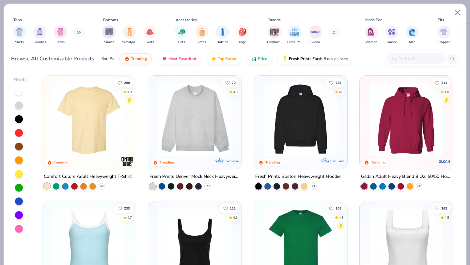
click at [399, 56] on input "text" at bounding box center [416, 59] width 50 height 8
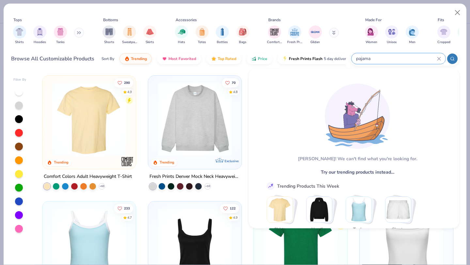
type input "pajama"
click at [378, 56] on input "pajama" at bounding box center [396, 59] width 82 height 8
click at [365, 56] on input "pajama" at bounding box center [396, 59] width 82 height 8
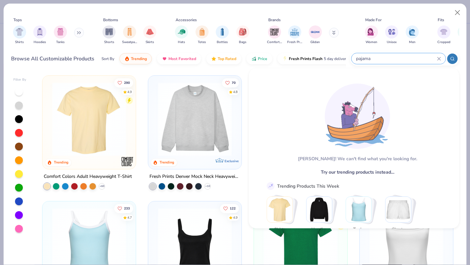
click at [365, 56] on input "pajama" at bounding box center [396, 59] width 82 height 8
click at [437, 58] on icon at bounding box center [439, 59] width 4 height 4
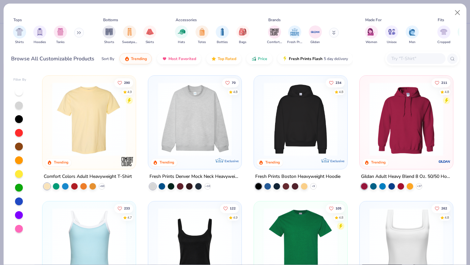
paste input "DT2800"
type input "DT2800"
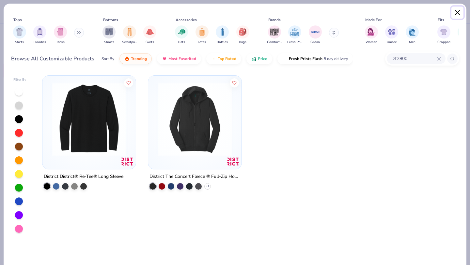
click at [456, 13] on button "Close" at bounding box center [457, 13] width 12 height 12
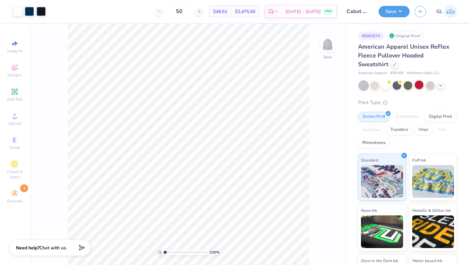
click at [420, 84] on div at bounding box center [419, 85] width 8 height 8
click at [411, 86] on div at bounding box center [408, 85] width 8 height 8
click at [28, 10] on div at bounding box center [29, 10] width 9 height 9
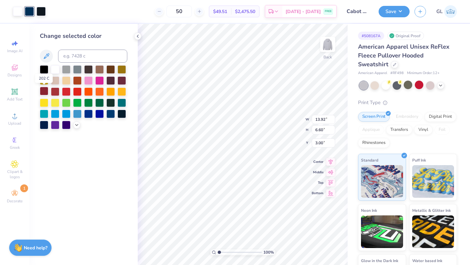
click at [42, 91] on div at bounding box center [44, 91] width 8 height 8
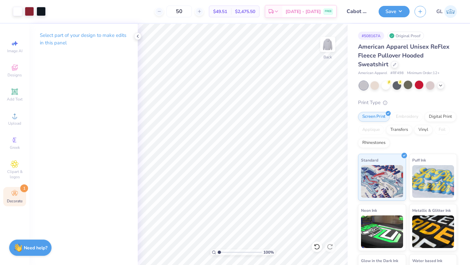
click at [19, 191] on div "Decorate 1" at bounding box center [14, 196] width 23 height 19
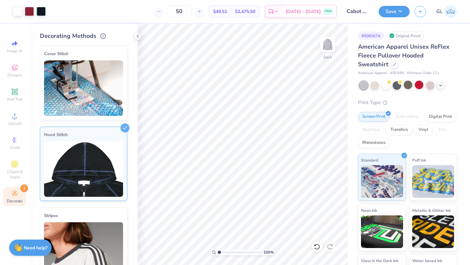
click at [73, 185] on img at bounding box center [83, 168] width 79 height 55
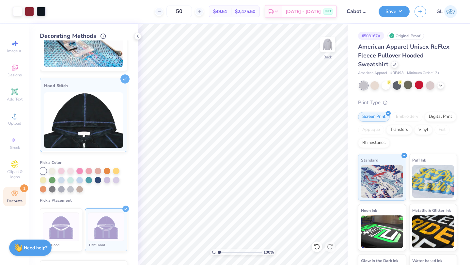
scroll to position [49, 0]
click at [43, 171] on div at bounding box center [43, 170] width 7 height 7
click at [389, 10] on button "Save" at bounding box center [394, 10] width 31 height 11
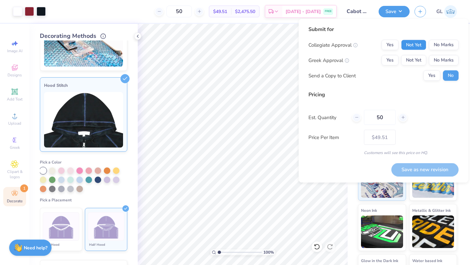
click at [421, 47] on button "Not Yet" at bounding box center [413, 45] width 25 height 10
click at [420, 61] on button "Not Yet" at bounding box center [413, 60] width 25 height 10
click at [403, 171] on button "Save as new revision" at bounding box center [424, 169] width 67 height 13
type input "$49.51"
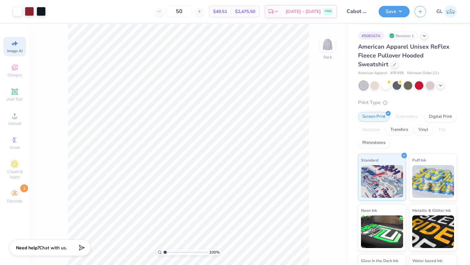
click at [18, 49] on span "Image AI" at bounding box center [14, 50] width 15 height 5
select select "4"
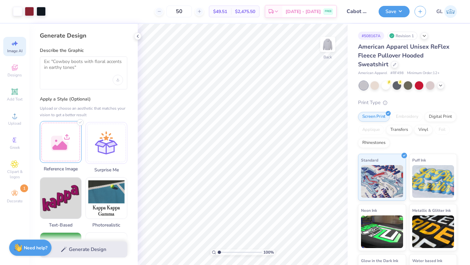
click at [58, 143] on div at bounding box center [61, 142] width 42 height 42
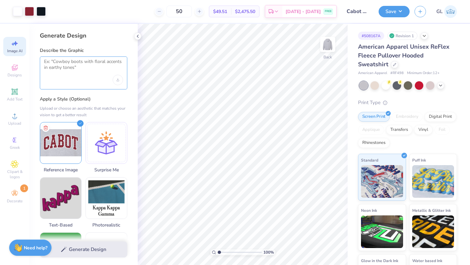
click at [64, 68] on textarea at bounding box center [83, 67] width 79 height 16
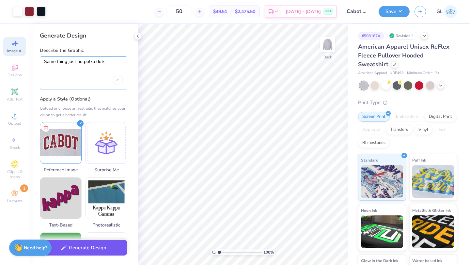
type textarea "Same thing just no polka dots"
click at [70, 250] on button "Generate Design" at bounding box center [83, 248] width 87 height 16
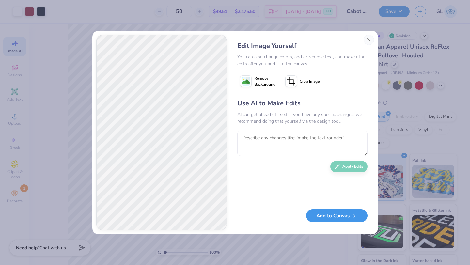
click at [323, 217] on button "Add to Canvas" at bounding box center [336, 215] width 61 height 13
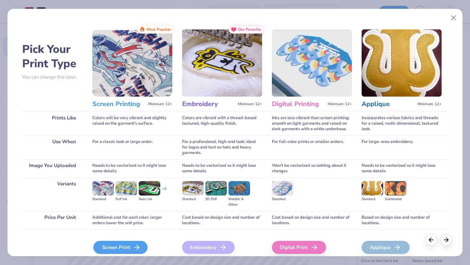
click at [129, 241] on div "Screen Print" at bounding box center [120, 247] width 54 height 13
click at [128, 247] on div "Screen Print" at bounding box center [120, 247] width 54 height 13
